Goal: Communication & Community: Answer question/provide support

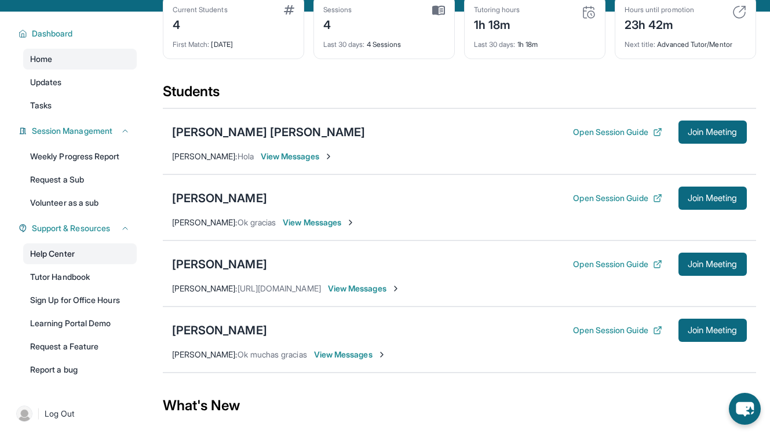
scroll to position [70, 0]
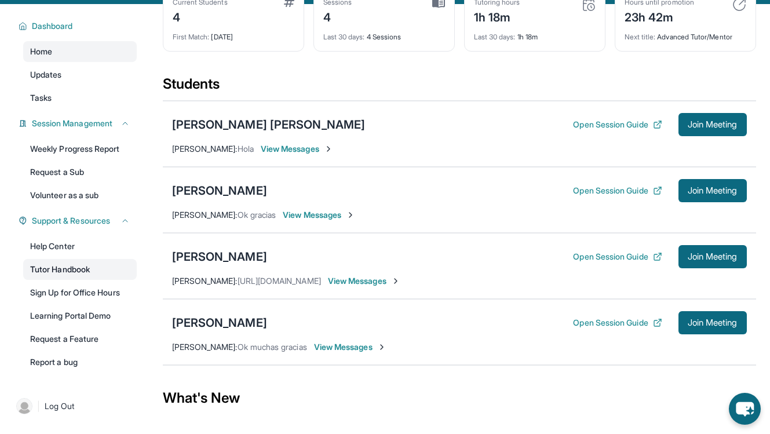
click at [72, 268] on link "Tutor Handbook" at bounding box center [80, 269] width 114 height 21
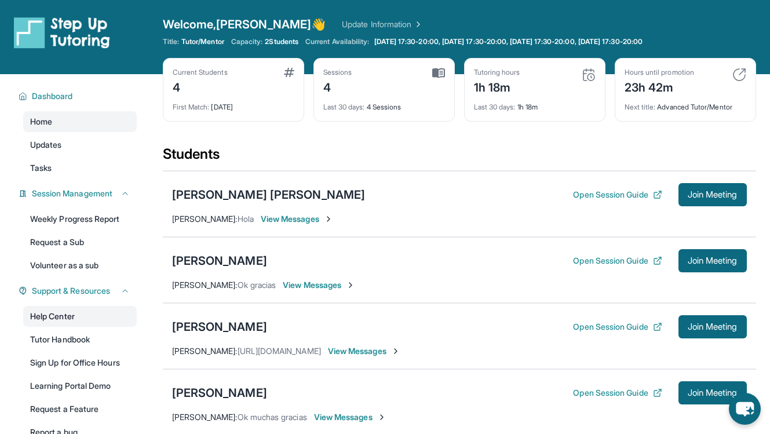
scroll to position [1, 0]
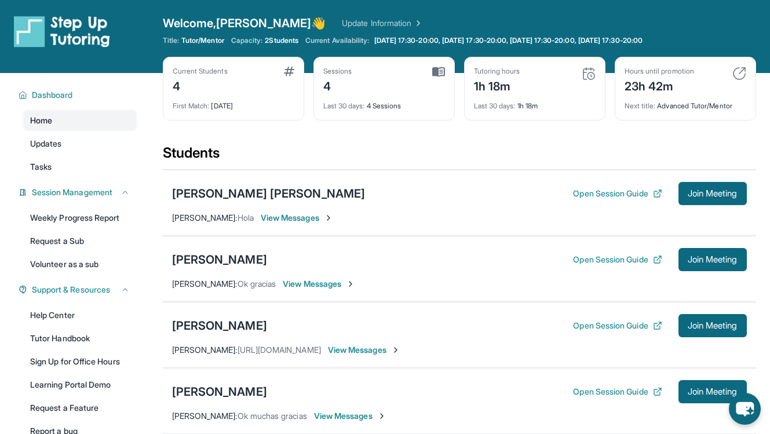
click at [50, 120] on span "Home" at bounding box center [41, 121] width 22 height 12
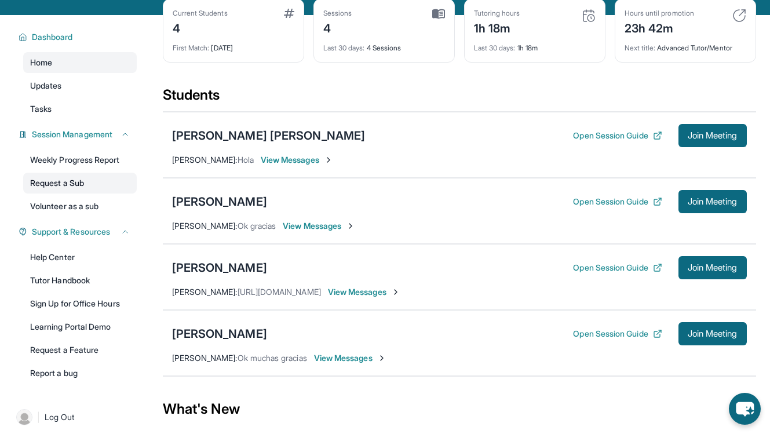
scroll to position [60, 0]
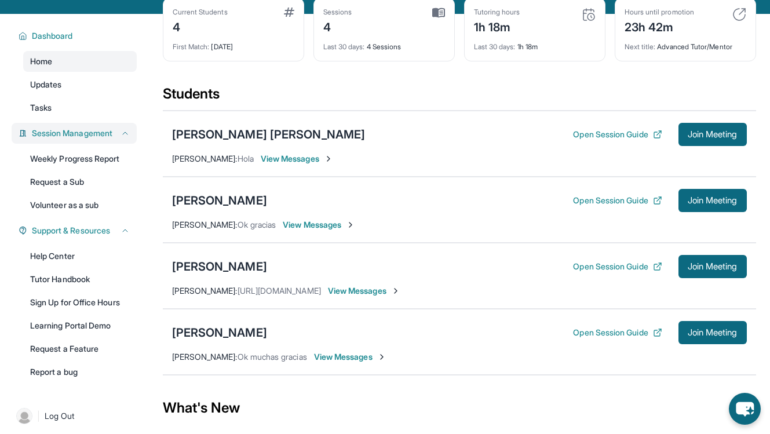
click at [123, 135] on icon at bounding box center [125, 133] width 9 height 9
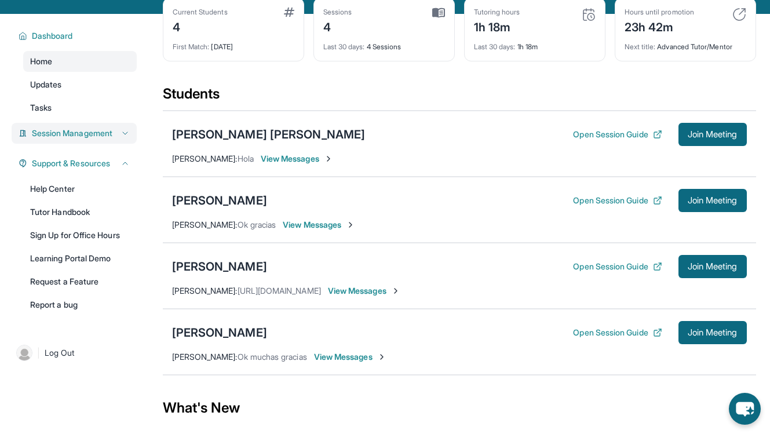
click at [123, 135] on icon at bounding box center [125, 133] width 9 height 9
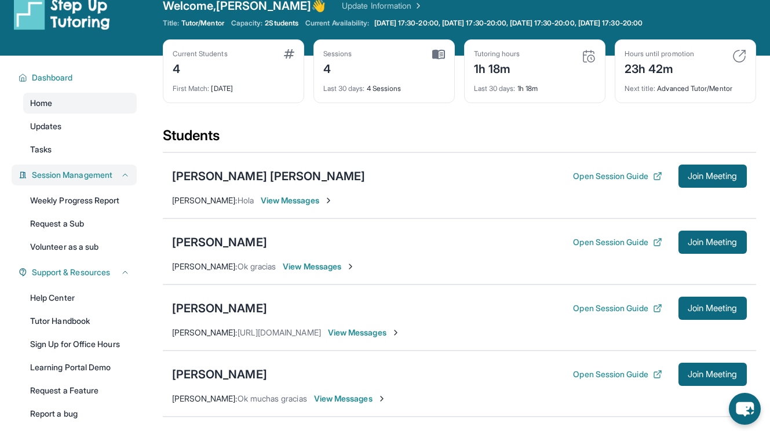
scroll to position [0, 0]
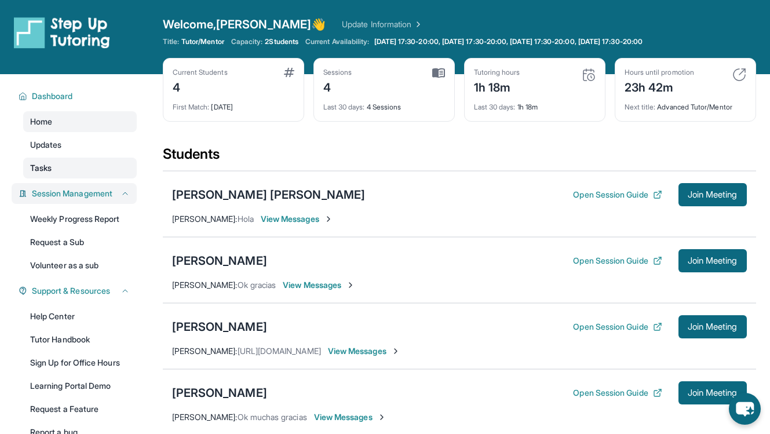
click at [76, 165] on link "Tasks" at bounding box center [80, 168] width 114 height 21
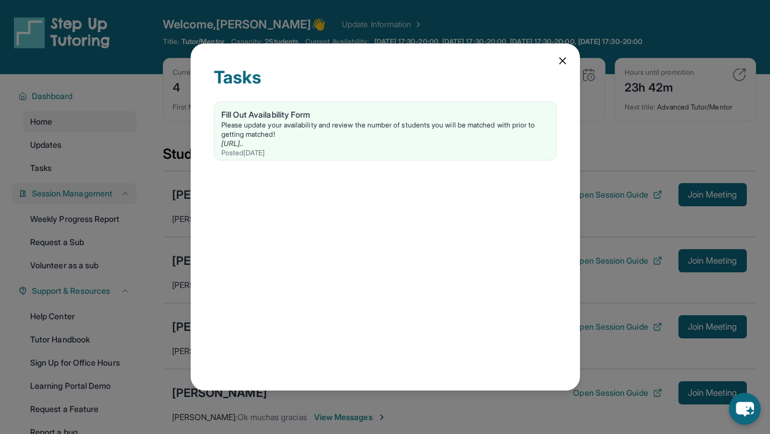
click at [567, 63] on icon at bounding box center [563, 61] width 12 height 12
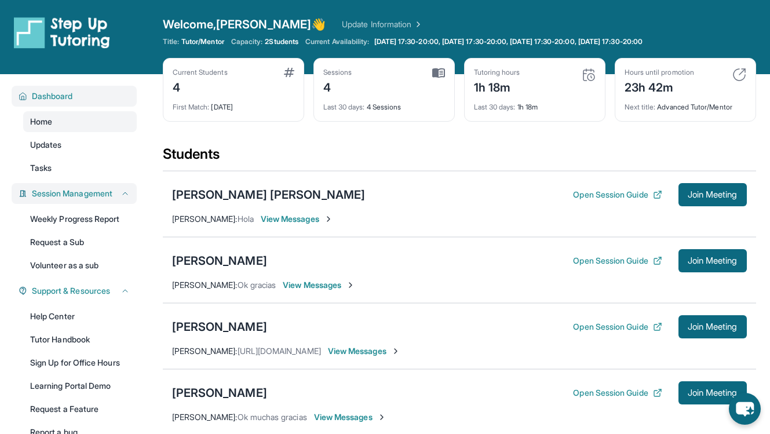
click at [76, 97] on button "Dashboard" at bounding box center [78, 96] width 103 height 12
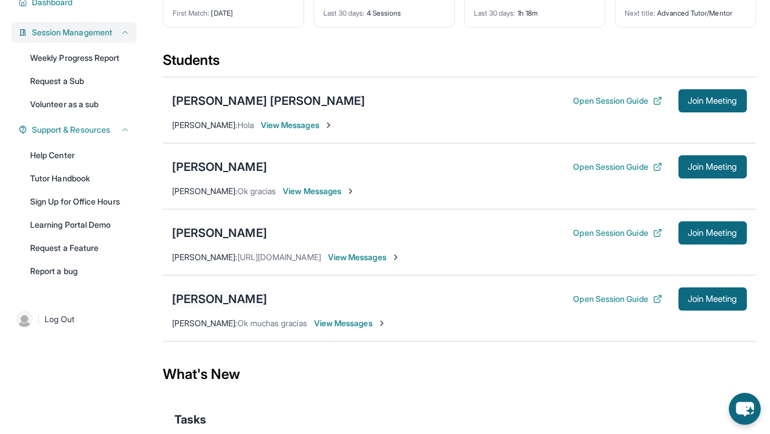
scroll to position [159, 0]
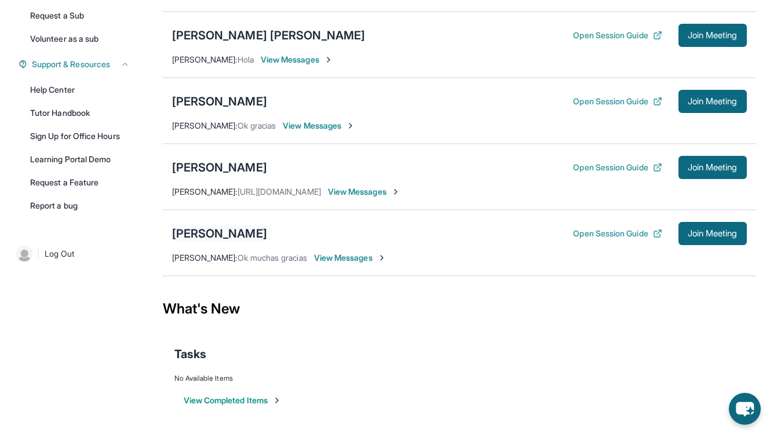
click at [233, 236] on div "[PERSON_NAME]" at bounding box center [219, 233] width 95 height 16
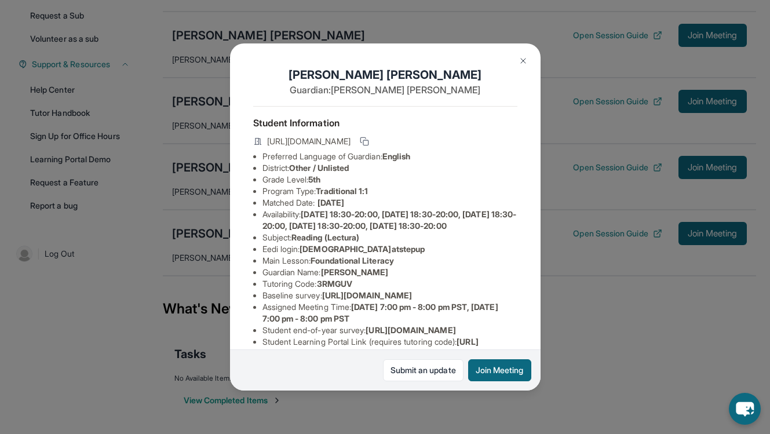
scroll to position [0, 1]
click at [519, 61] on img at bounding box center [523, 60] width 9 height 9
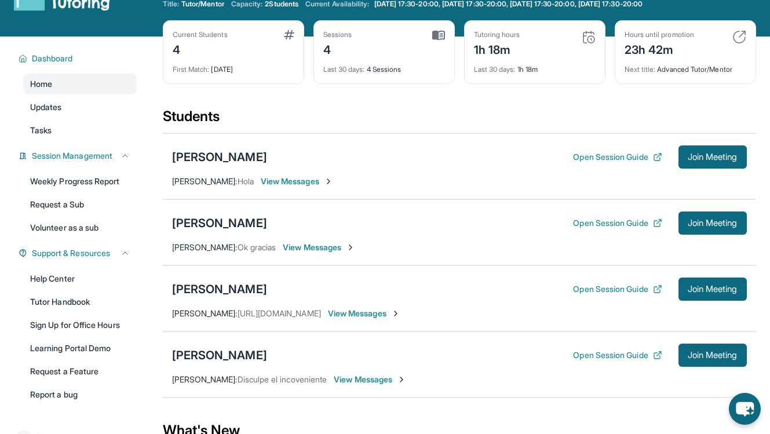
scroll to position [45, 0]
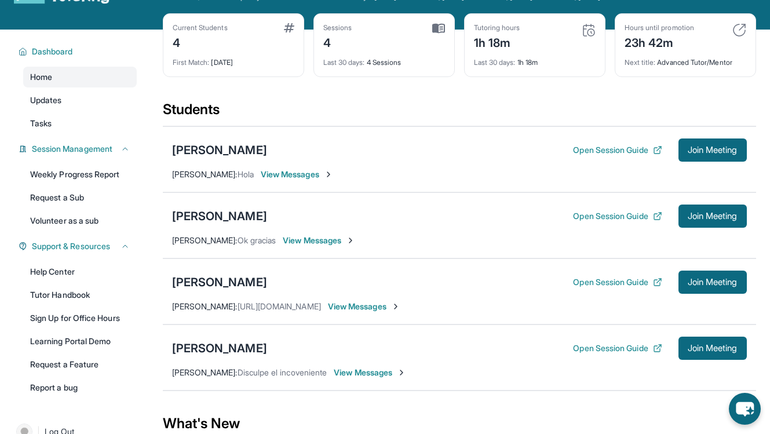
click at [283, 379] on div "David Eli Canedo Open Session Guide Join Meeting Maria Lara : Disculpe el incov…" at bounding box center [459, 357] width 593 height 66
click at [341, 372] on span "View Messages" at bounding box center [370, 373] width 72 height 12
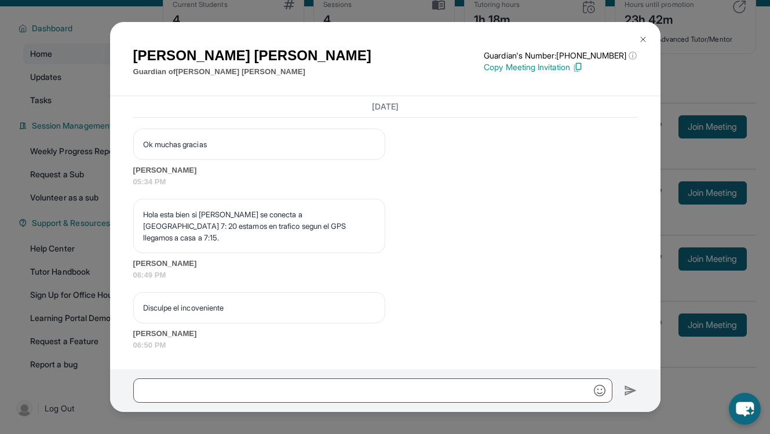
scroll to position [67, 0]
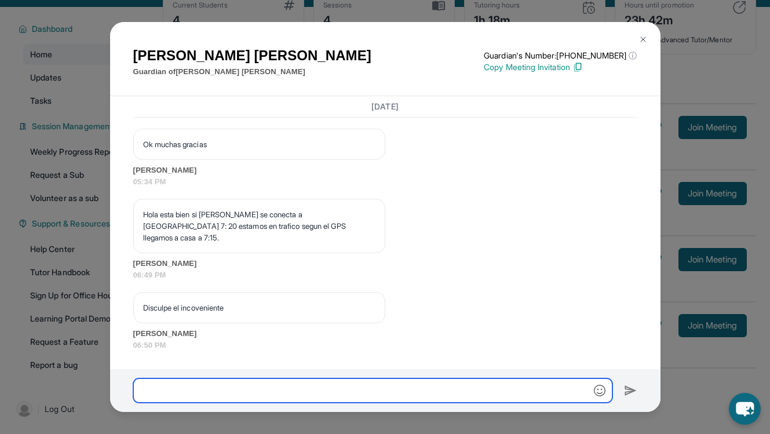
click at [257, 393] on input "text" at bounding box center [372, 390] width 479 height 24
type input "*"
type input "**********"
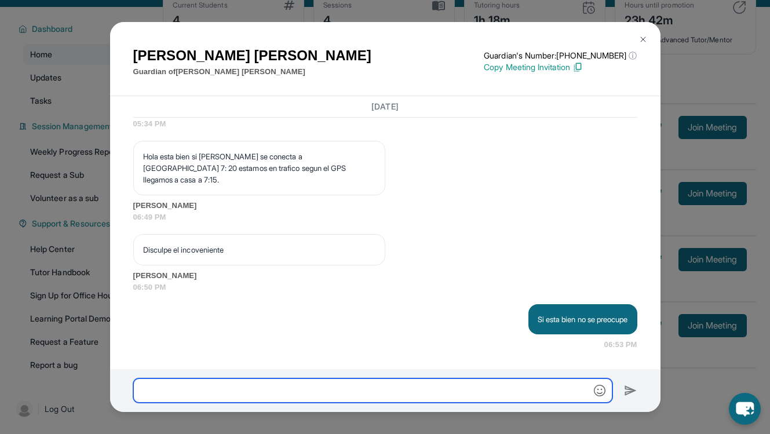
scroll to position [2552, 0]
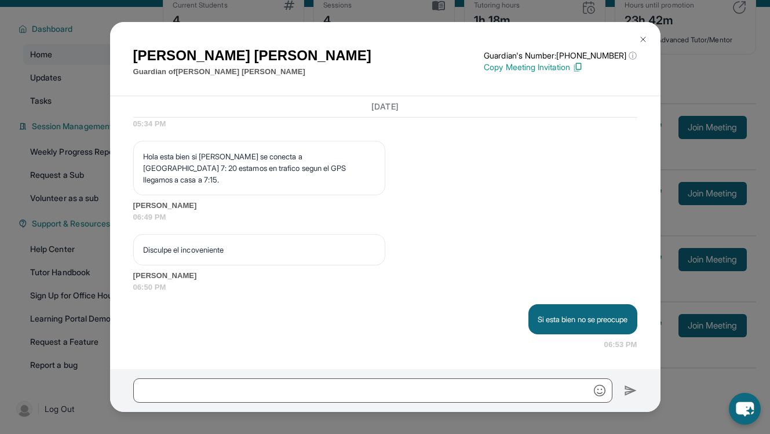
click at [642, 43] on img at bounding box center [642, 39] width 9 height 9
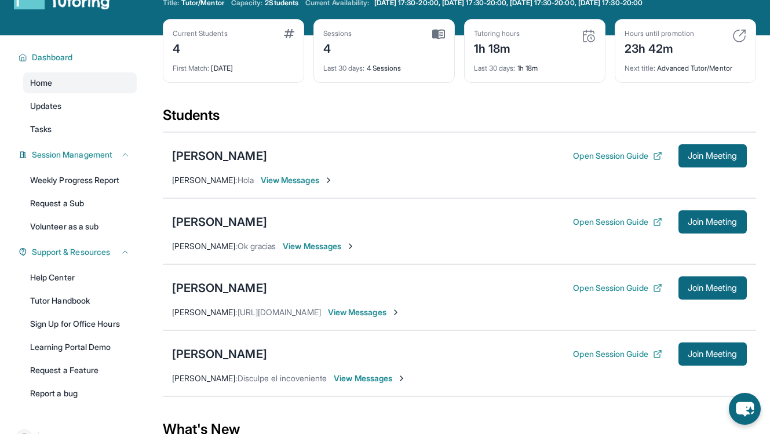
scroll to position [28, 0]
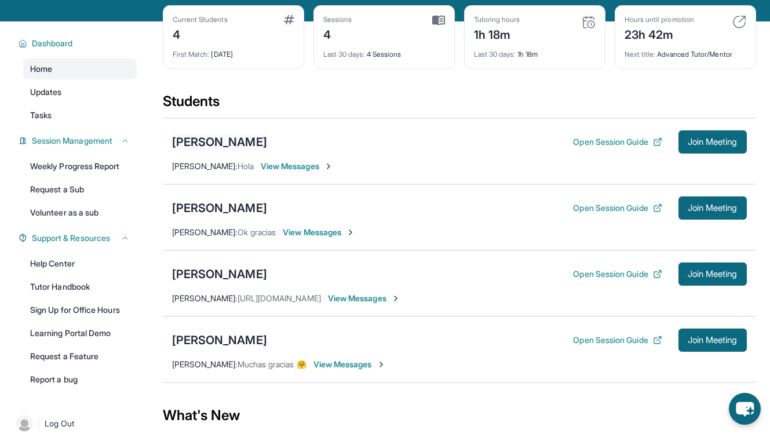
scroll to position [69, 0]
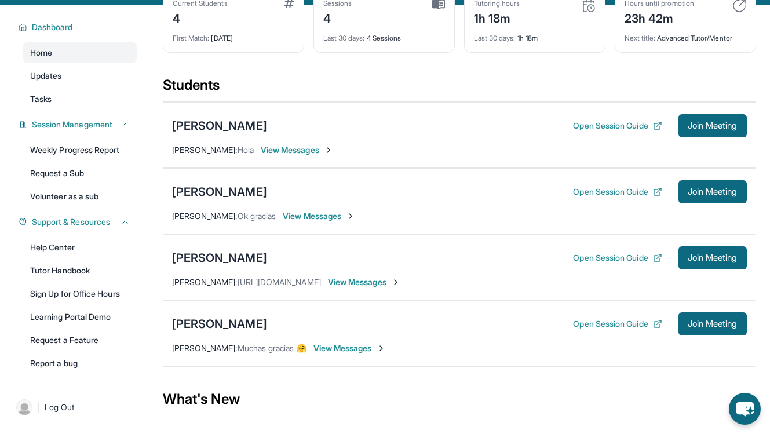
click at [352, 347] on span "View Messages" at bounding box center [349, 348] width 72 height 12
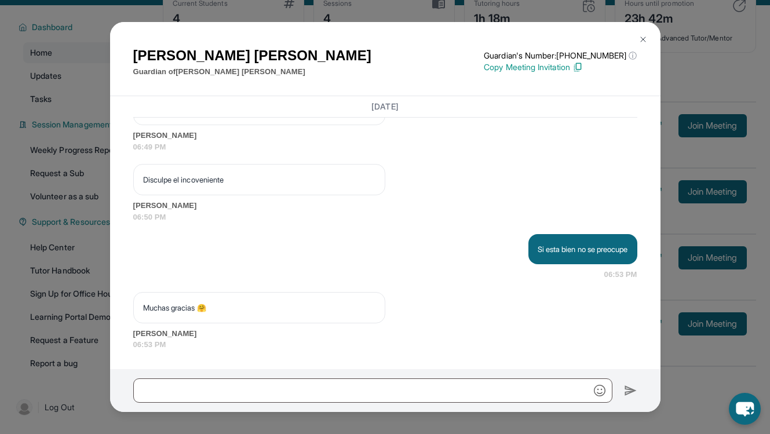
scroll to position [70, 0]
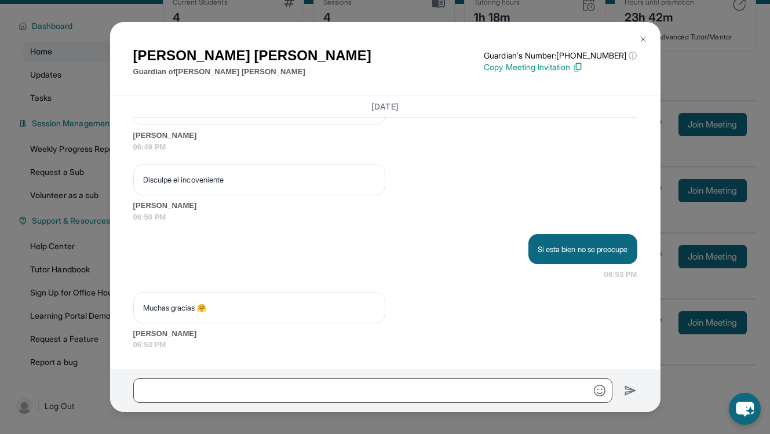
click at [642, 41] on img at bounding box center [642, 39] width 9 height 9
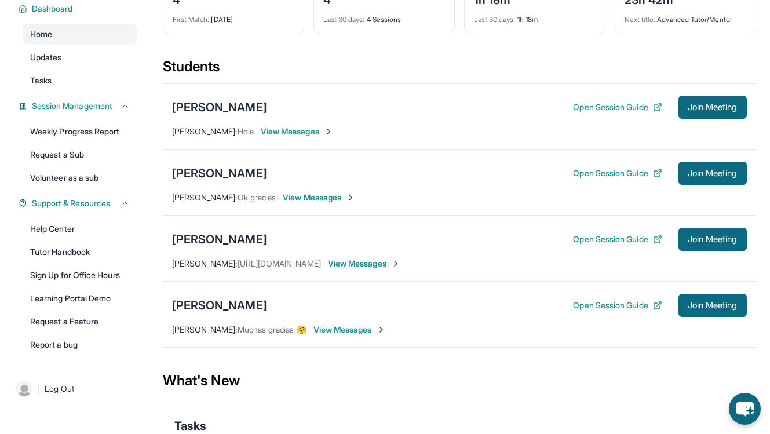
scroll to position [94, 0]
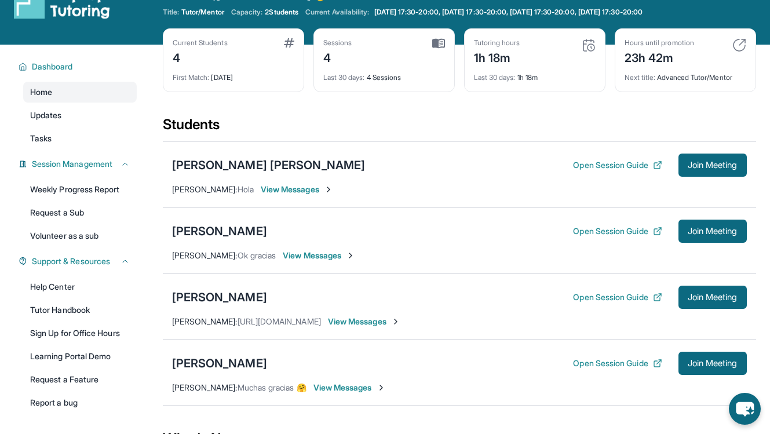
scroll to position [34, 0]
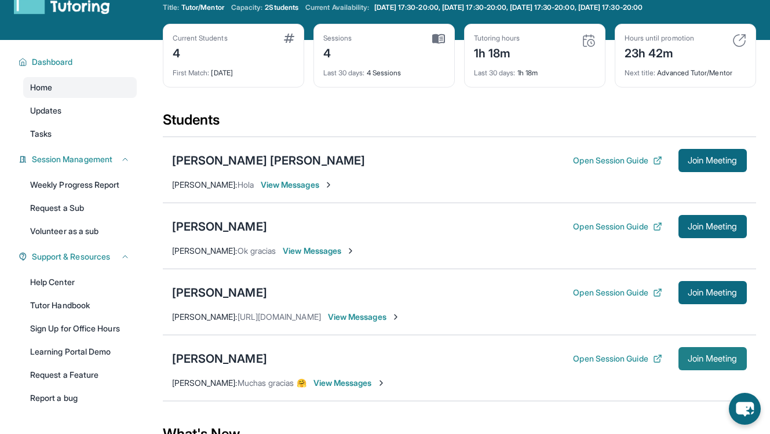
click at [699, 360] on span "Join Meeting" at bounding box center [713, 358] width 50 height 7
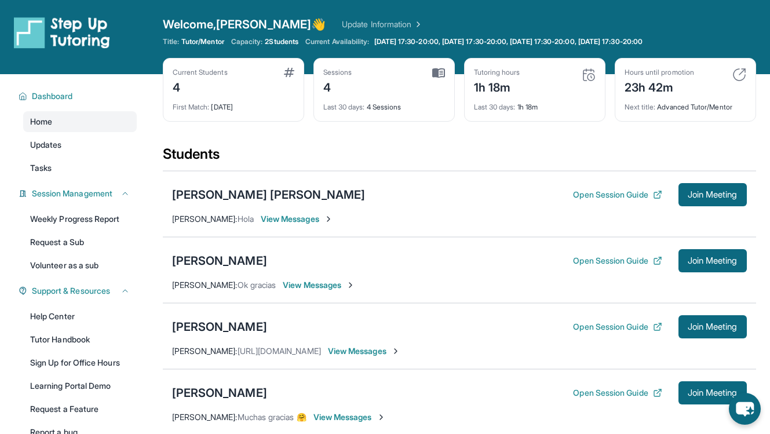
click at [268, 138] on div "Current Students 4 First Match : [DATE] Sessions 4 Last 30 days : 4 Sessions Tu…" at bounding box center [459, 101] width 593 height 87
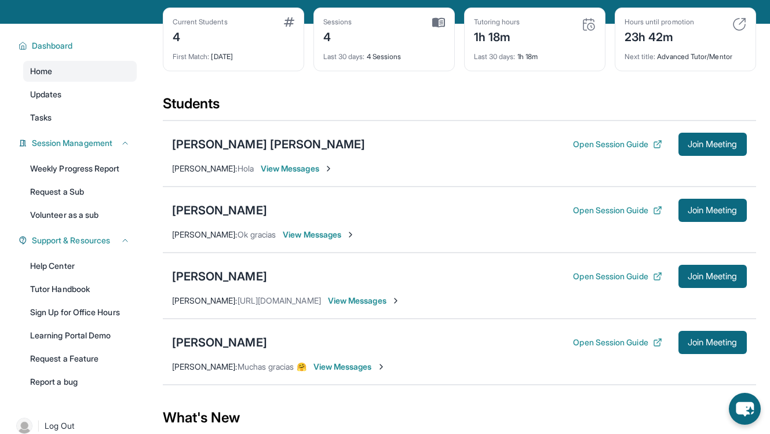
scroll to position [52, 0]
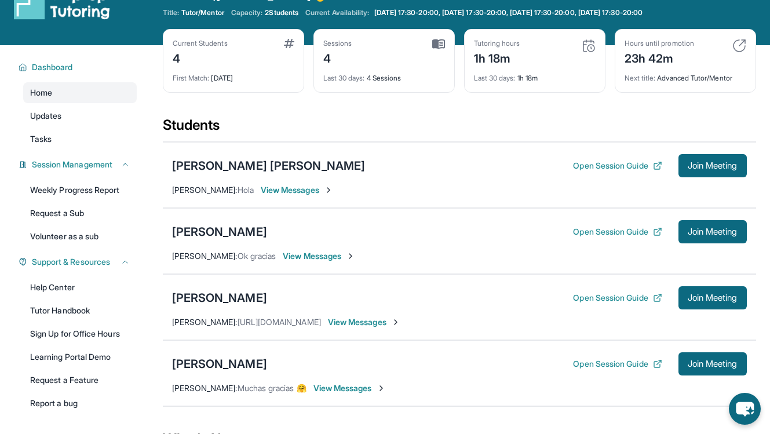
scroll to position [30, 0]
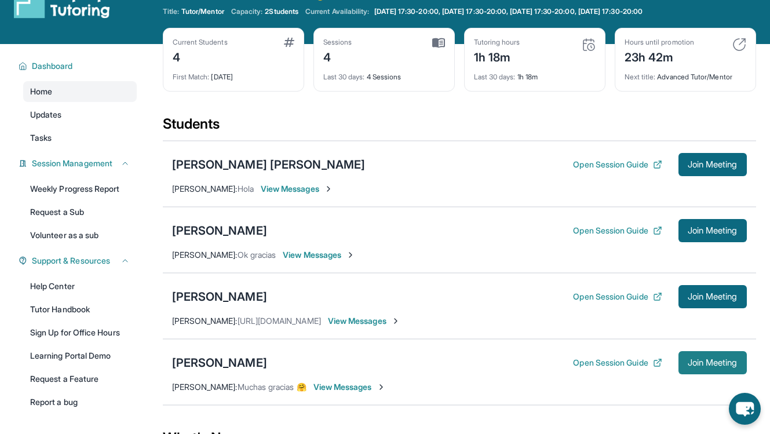
click at [699, 366] on span "Join Meeting" at bounding box center [713, 362] width 50 height 7
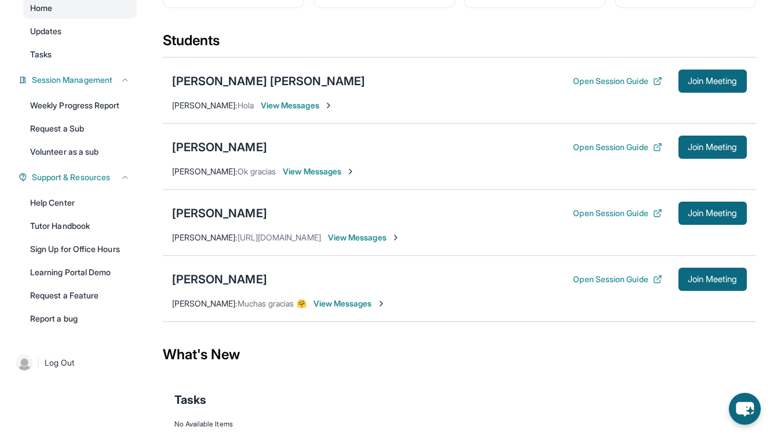
scroll to position [159, 0]
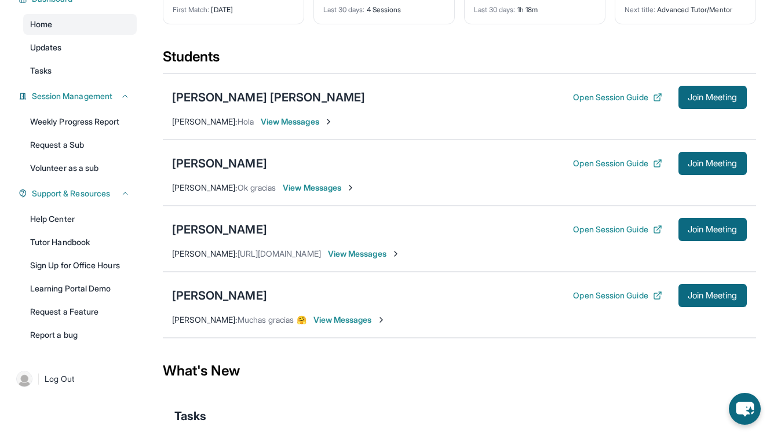
scroll to position [99, 0]
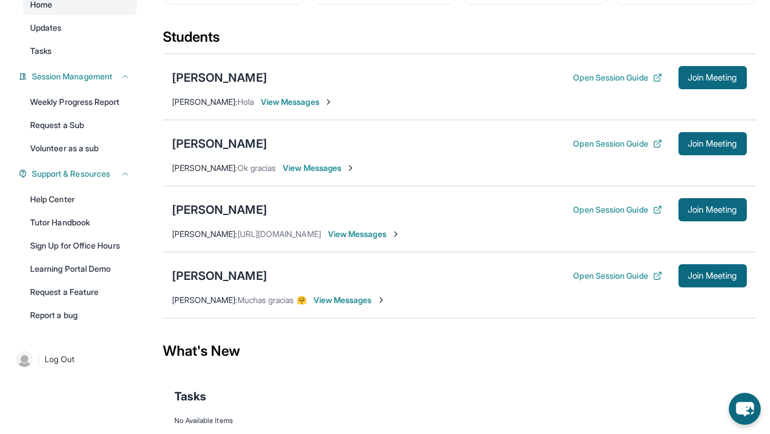
scroll to position [130, 0]
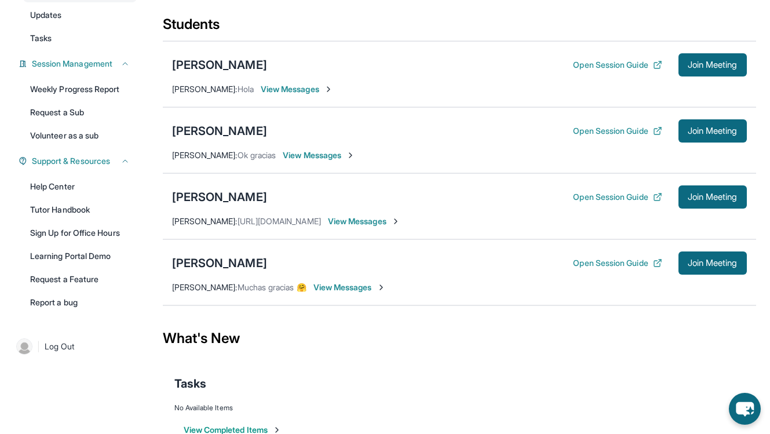
click at [341, 294] on div "David Eli Canedo Open Session Guide Join Meeting Maria Lara : Muchas gracias 🤗 …" at bounding box center [459, 272] width 593 height 66
click at [338, 289] on span "View Messages" at bounding box center [349, 288] width 72 height 12
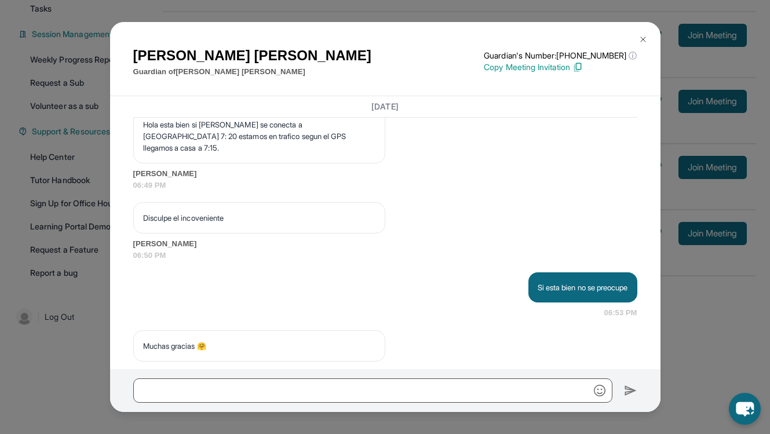
scroll to position [2550, 0]
click at [644, 39] on img at bounding box center [642, 39] width 9 height 9
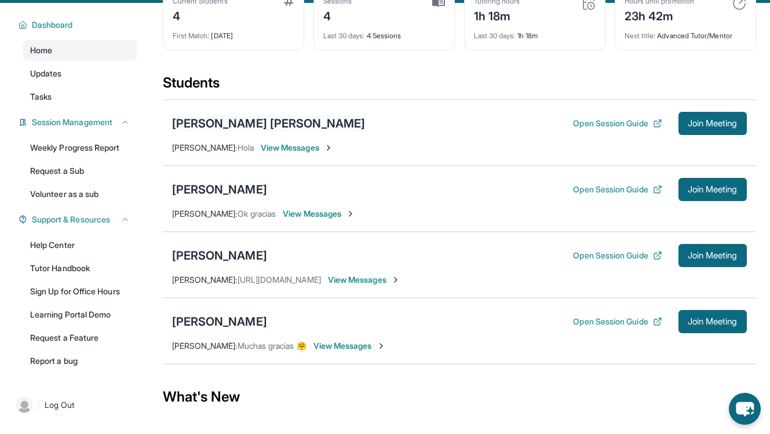
scroll to position [159, 0]
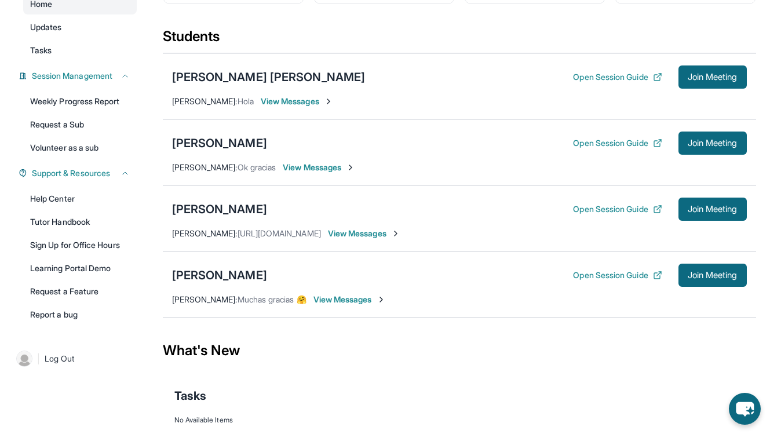
scroll to position [122, 0]
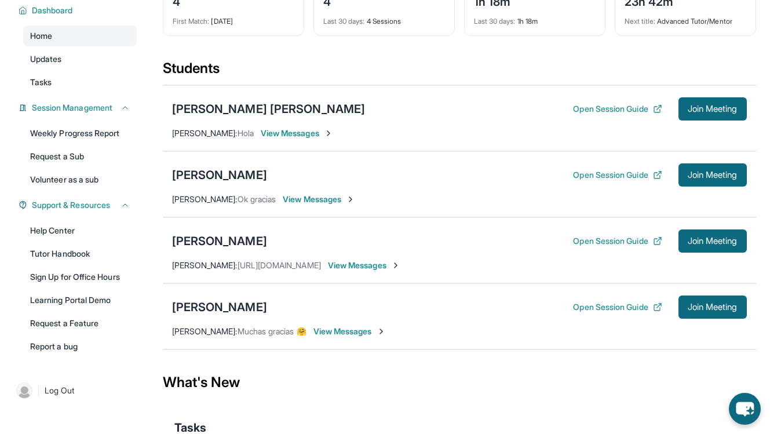
scroll to position [86, 0]
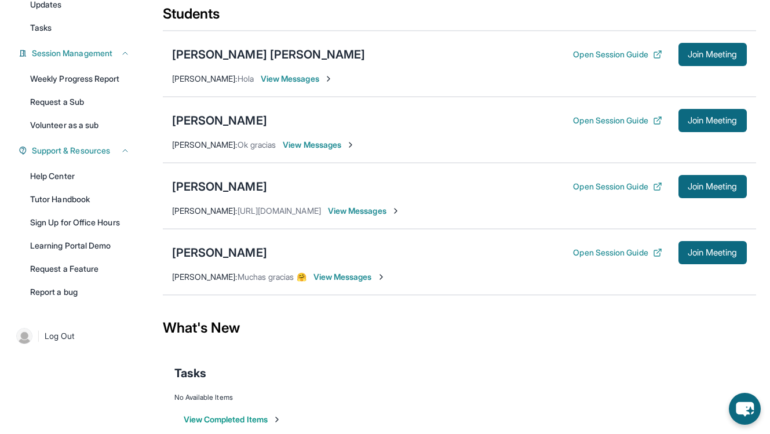
scroll to position [144, 0]
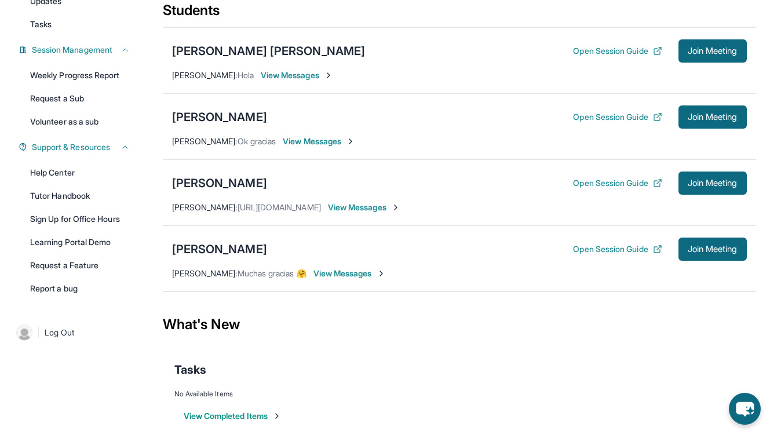
click at [335, 271] on span "View Messages" at bounding box center [349, 274] width 72 height 12
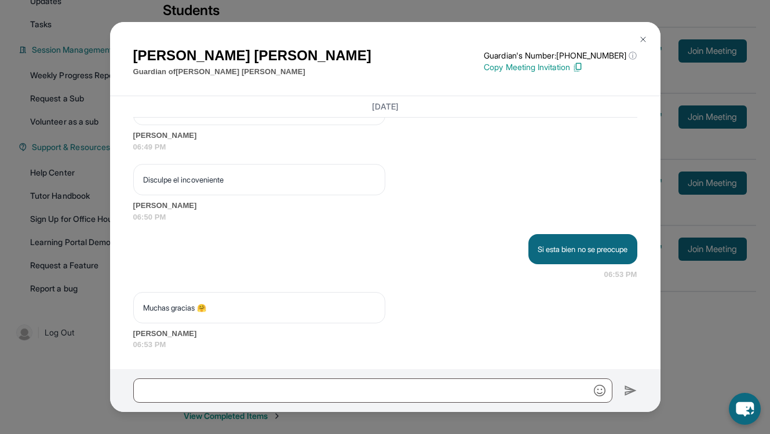
scroll to position [159, 0]
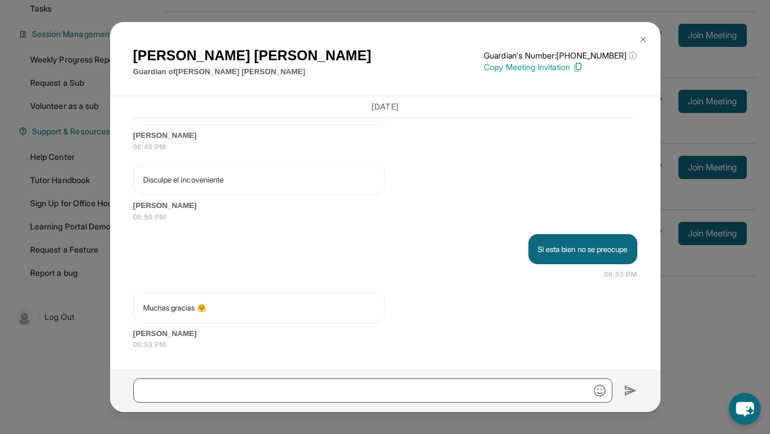
click at [645, 36] on img at bounding box center [642, 39] width 9 height 9
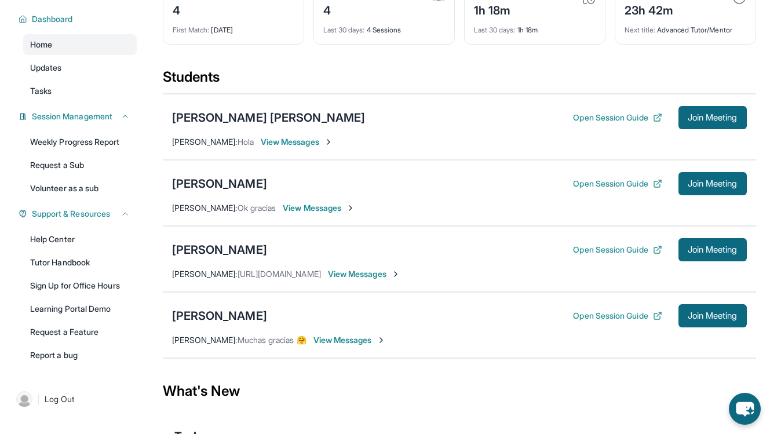
scroll to position [159, 0]
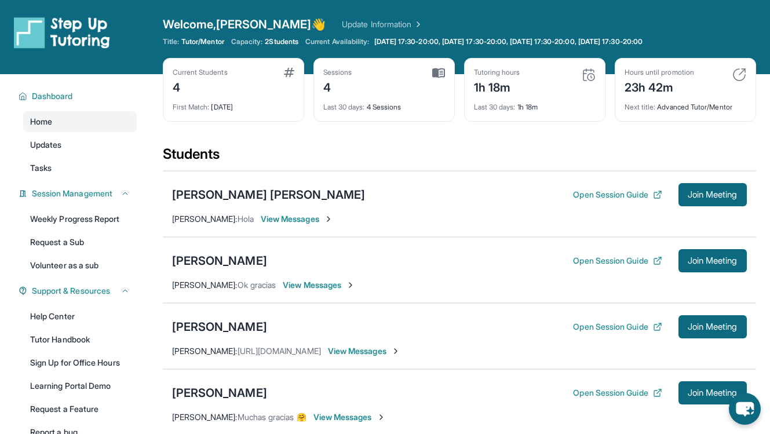
scroll to position [74, 0]
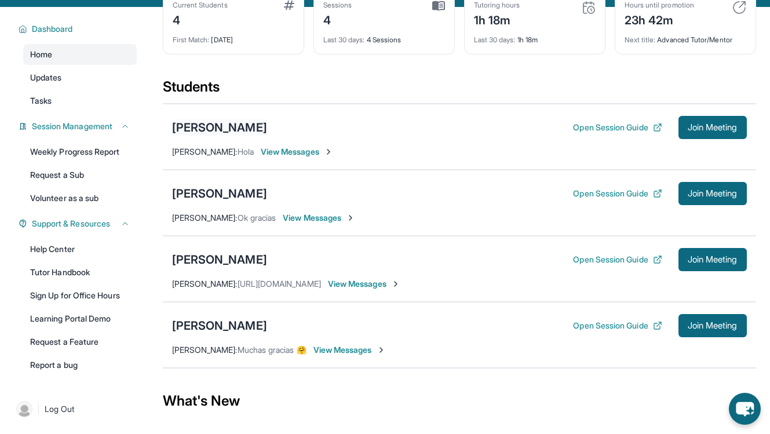
scroll to position [68, 0]
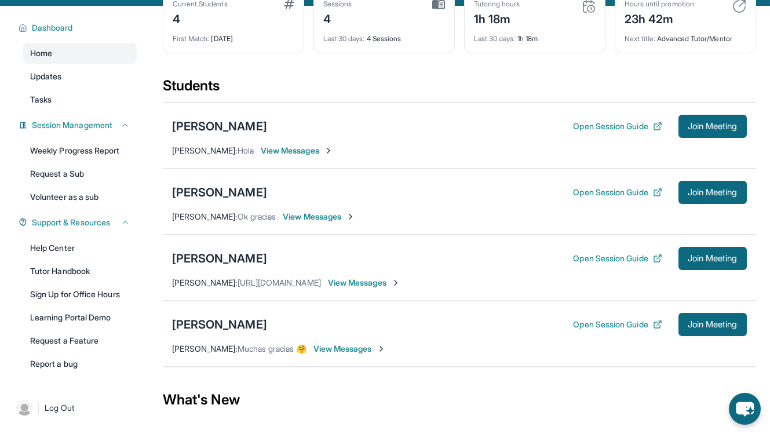
click at [354, 349] on span "View Messages" at bounding box center [349, 349] width 72 height 12
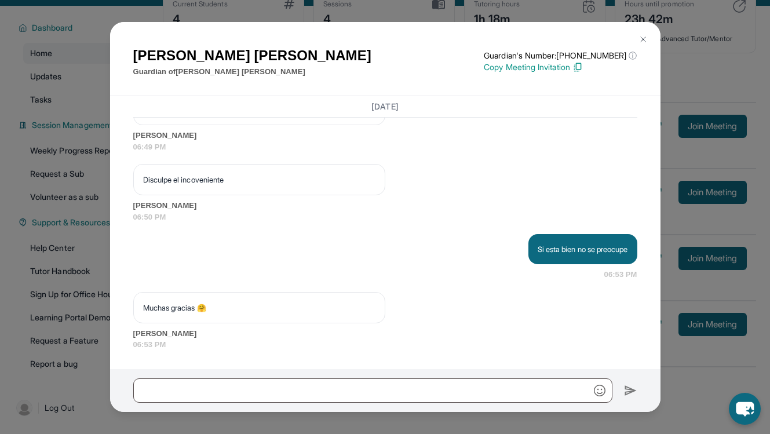
scroll to position [78, 0]
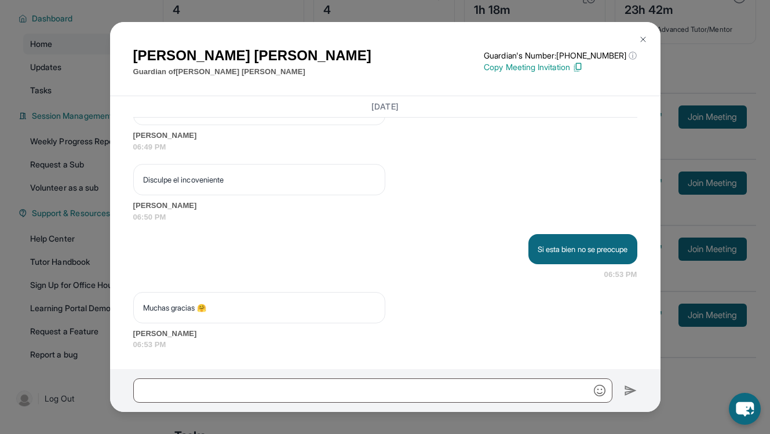
click at [641, 39] on img at bounding box center [642, 39] width 9 height 9
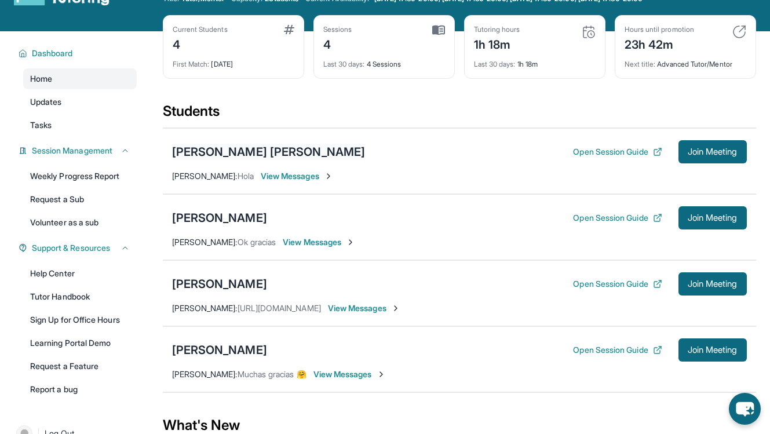
scroll to position [50, 0]
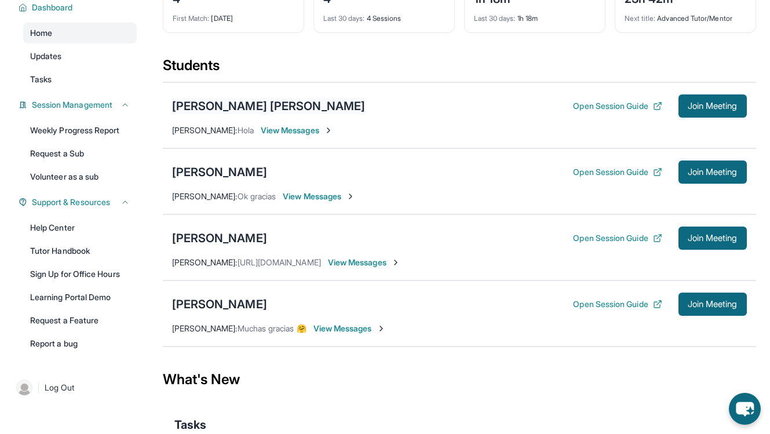
scroll to position [159, 0]
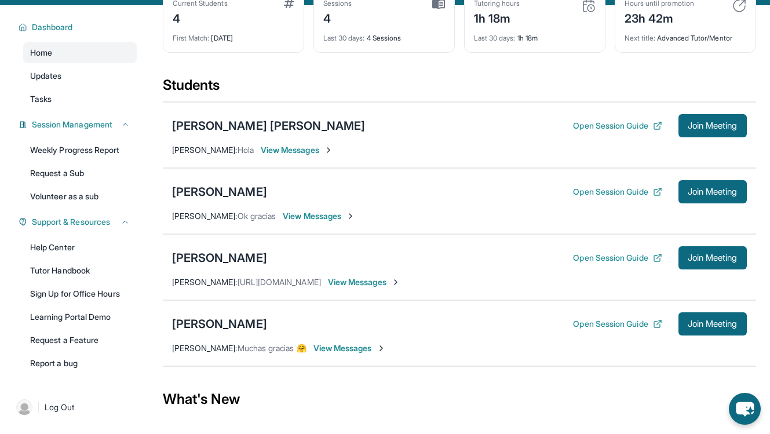
scroll to position [90, 0]
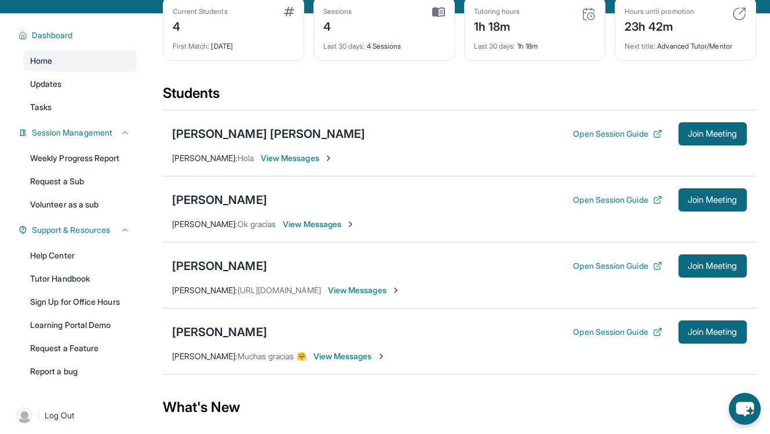
scroll to position [63, 0]
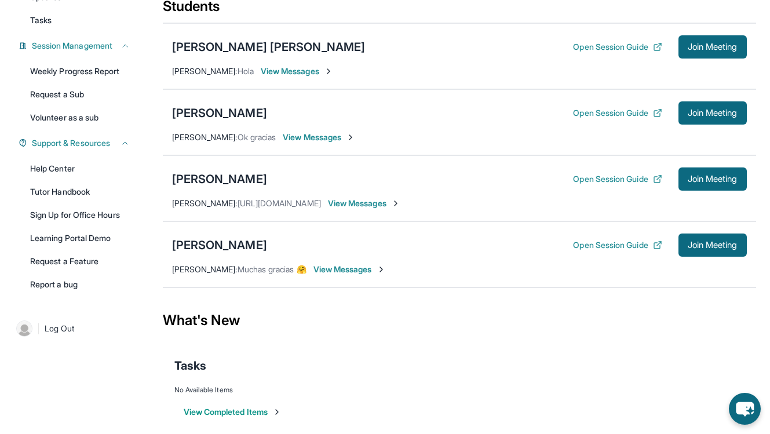
scroll to position [159, 0]
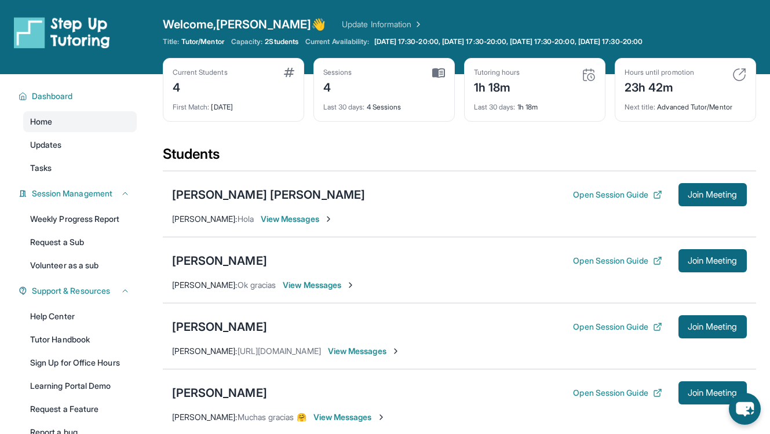
scroll to position [159, 0]
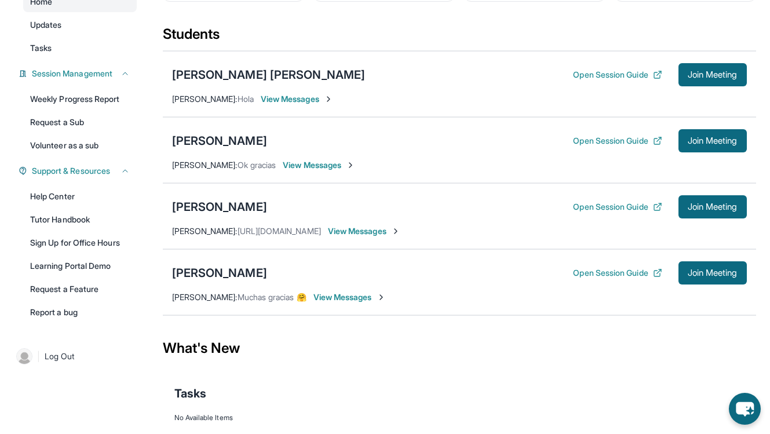
scroll to position [133, 0]
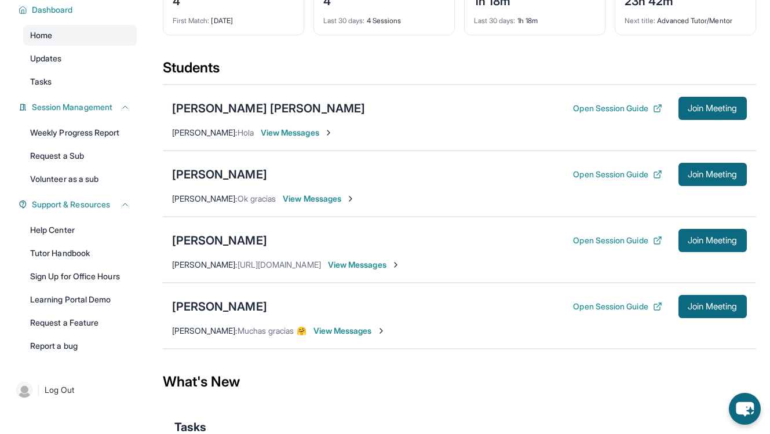
scroll to position [85, 0]
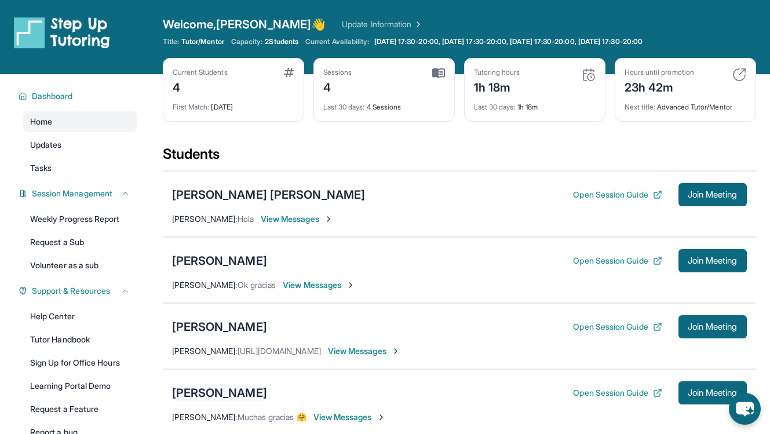
click at [233, 386] on div "[PERSON_NAME]" at bounding box center [219, 393] width 95 height 16
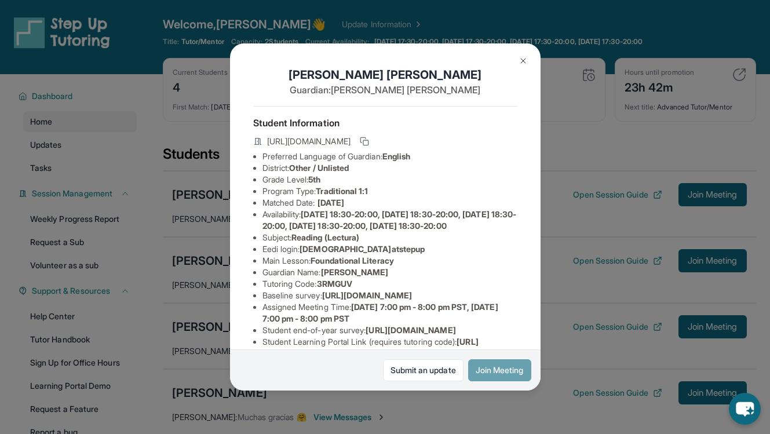
click at [486, 368] on button "Join Meeting" at bounding box center [499, 370] width 63 height 22
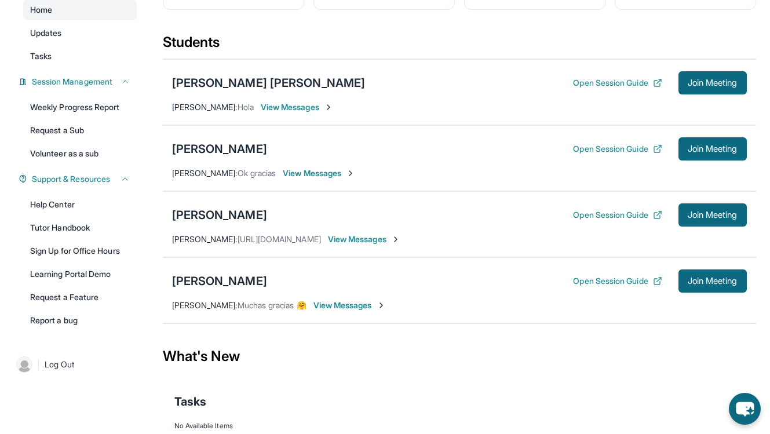
scroll to position [119, 0]
